Goal: Find specific page/section

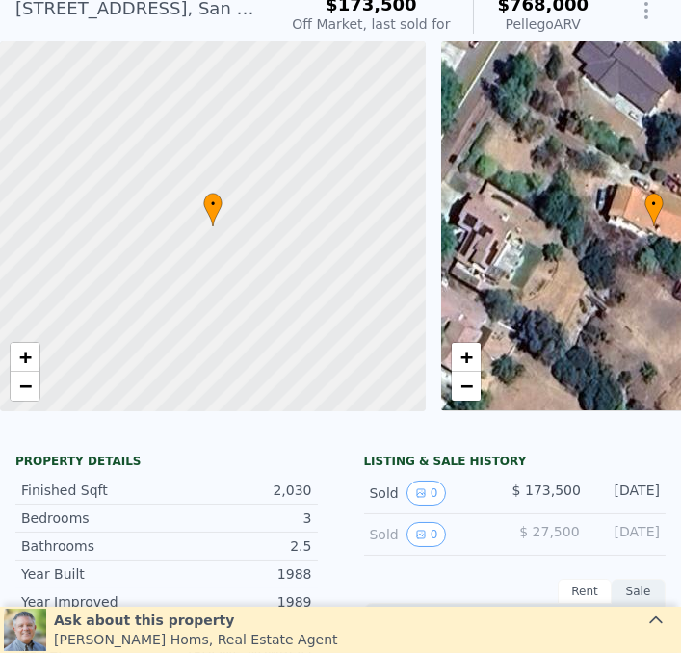
scroll to position [7, 0]
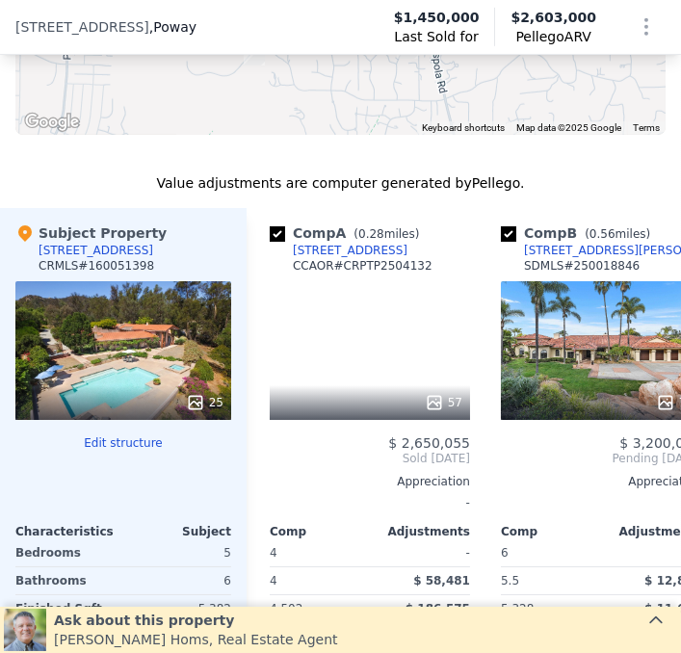
scroll to position [2322, 0]
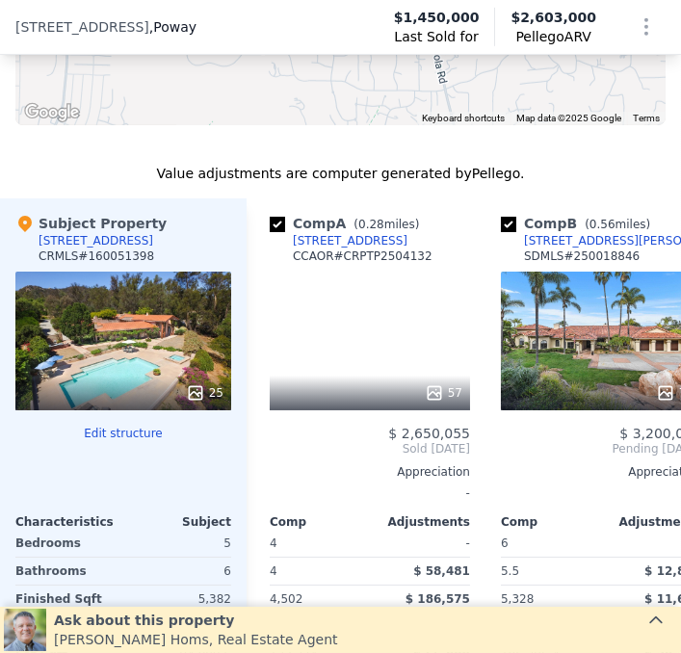
click at [197, 401] on icon at bounding box center [195, 392] width 19 height 19
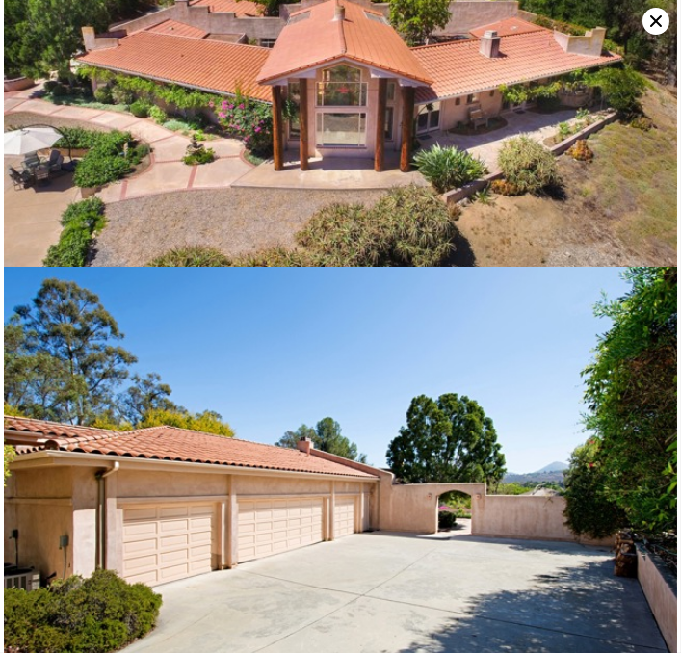
scroll to position [0, 0]
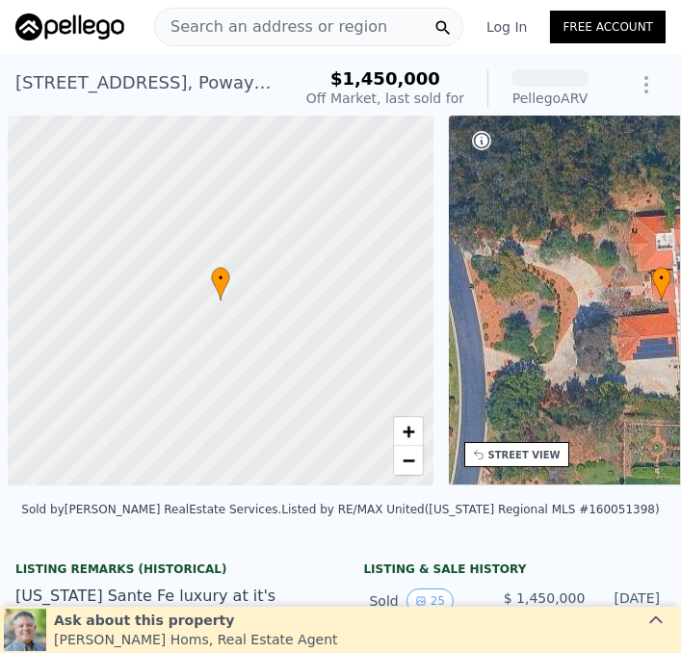
scroll to position [0, 8]
